Goal: Task Accomplishment & Management: Manage account settings

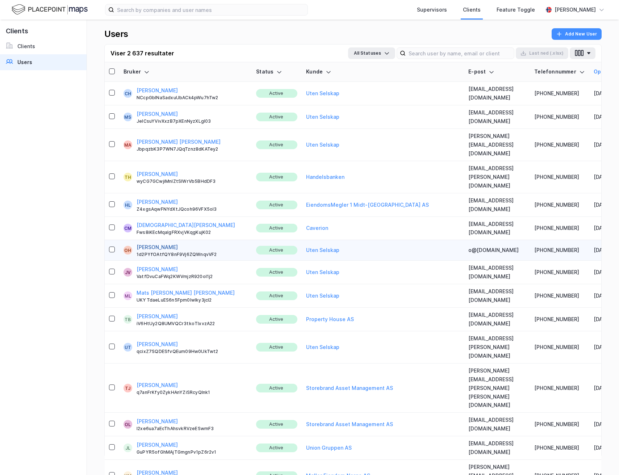
click at [165, 243] on button "[PERSON_NAME]" at bounding box center [156, 247] width 41 height 9
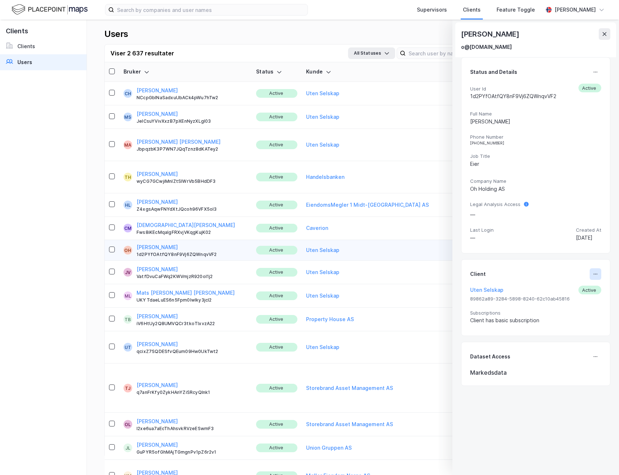
click at [592, 274] on icon at bounding box center [595, 274] width 6 height 6
click at [558, 278] on div "Set Client" at bounding box center [570, 277] width 25 height 9
click at [592, 275] on icon at bounding box center [595, 274] width 6 height 6
click at [553, 279] on icon at bounding box center [554, 276] width 3 height 4
type input "Uten Selskap"
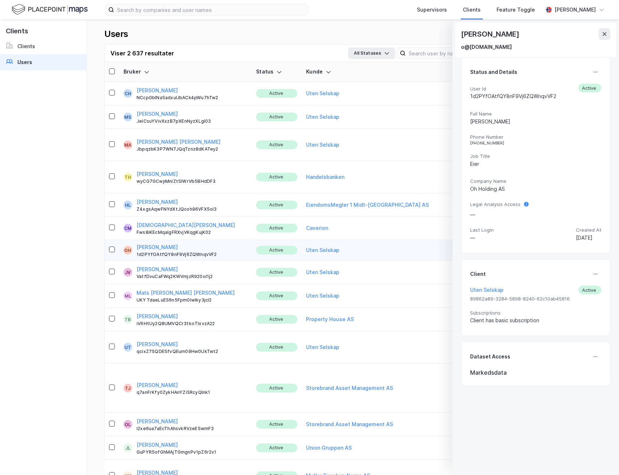
type input "User"
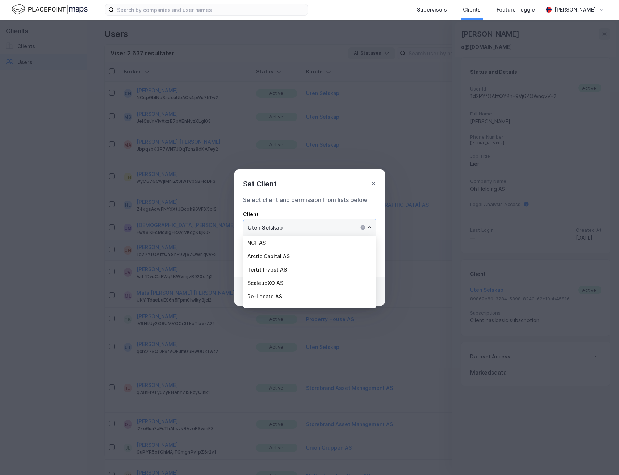
click at [281, 225] on input "Uten Selskap" at bounding box center [309, 227] width 132 height 17
click at [299, 287] on li "Property House AS" at bounding box center [309, 290] width 133 height 13
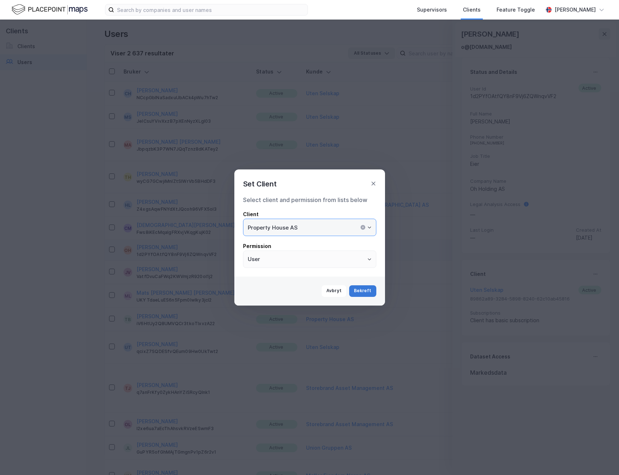
type input "Property House AS"
click at [369, 294] on button "Bekreft" at bounding box center [362, 291] width 27 height 12
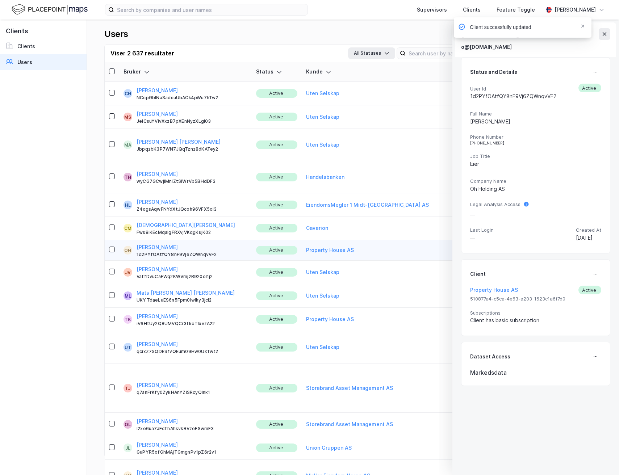
click at [606, 35] on div "Client successfully updated" at bounding box center [544, 29] width 138 height 24
click at [582, 26] on icon "Notifications Alt+T" at bounding box center [582, 26] width 3 height 3
drag, startPoint x: 603, startPoint y: 34, endPoint x: 555, endPoint y: 68, distance: 58.9
click at [603, 34] on icon at bounding box center [604, 34] width 6 height 6
